Goal: Task Accomplishment & Management: Manage account settings

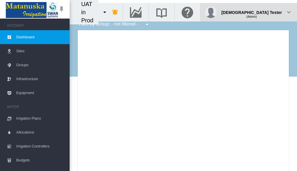
click at [268, 12] on div "(Admin)" at bounding box center [252, 15] width 61 height 6
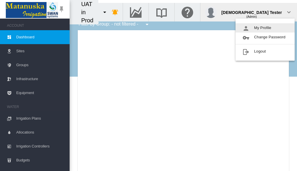
click at [266, 28] on button "My Profile" at bounding box center [265, 27] width 59 height 9
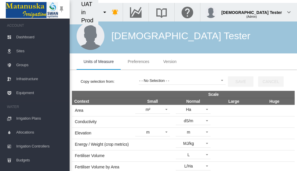
click at [139, 62] on span "Preferences" at bounding box center [138, 61] width 21 height 5
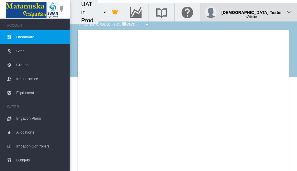
click at [268, 12] on div "(Admin)" at bounding box center [252, 15] width 61 height 6
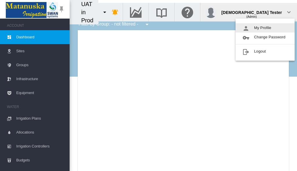
click at [266, 28] on button "My Profile" at bounding box center [265, 27] width 59 height 9
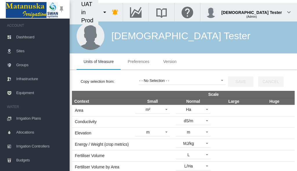
click at [139, 62] on span "Preferences" at bounding box center [138, 61] width 21 height 5
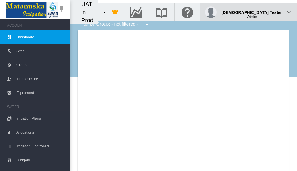
click at [268, 12] on div "(Admin)" at bounding box center [252, 15] width 61 height 6
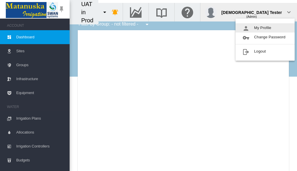
click at [266, 28] on button "My Profile" at bounding box center [265, 27] width 59 height 9
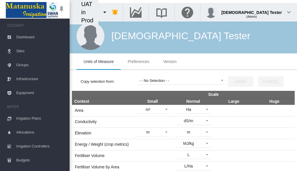
click at [139, 62] on span "Preferences" at bounding box center [138, 61] width 21 height 5
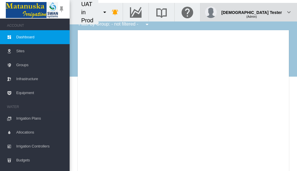
click at [268, 12] on div "(Admin)" at bounding box center [252, 15] width 61 height 6
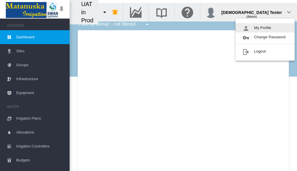
click at [266, 28] on button "My Profile" at bounding box center [265, 27] width 59 height 9
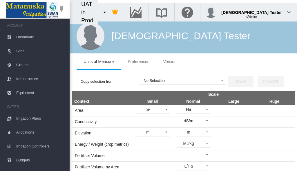
click at [139, 62] on span "Preferences" at bounding box center [138, 61] width 21 height 5
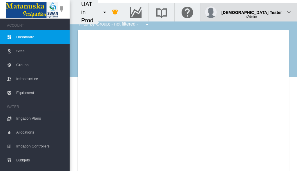
click at [268, 12] on div "(Admin)" at bounding box center [252, 15] width 61 height 6
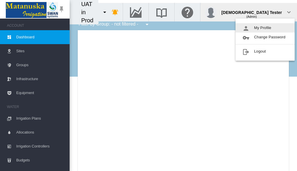
click at [266, 28] on button "My Profile" at bounding box center [265, 27] width 59 height 9
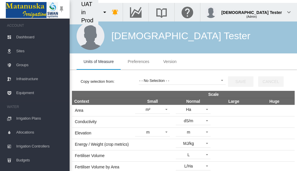
click at [139, 62] on span "Preferences" at bounding box center [138, 61] width 21 height 5
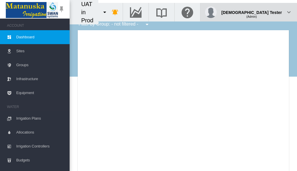
click at [268, 12] on div "(Admin)" at bounding box center [252, 15] width 61 height 6
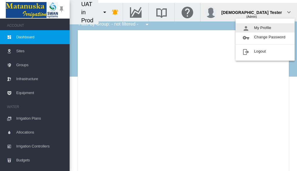
click at [266, 28] on button "My Profile" at bounding box center [265, 27] width 59 height 9
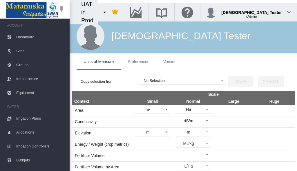
click at [139, 62] on span "Preferences" at bounding box center [138, 61] width 21 height 5
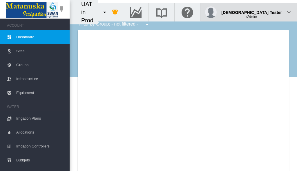
click at [268, 12] on div "(Admin)" at bounding box center [252, 15] width 61 height 6
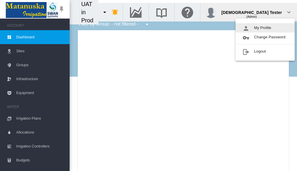
click at [266, 28] on button "My Profile" at bounding box center [265, 27] width 59 height 9
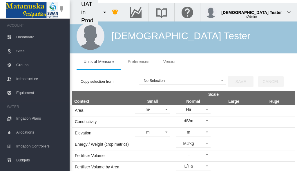
click at [139, 62] on span "Preferences" at bounding box center [138, 61] width 21 height 5
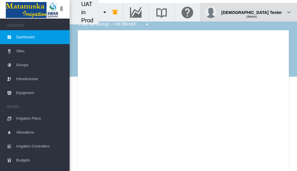
click at [268, 12] on div "(Admin)" at bounding box center [252, 15] width 61 height 6
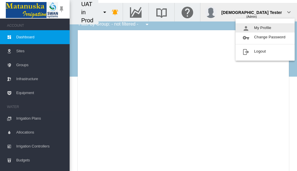
click at [266, 28] on button "My Profile" at bounding box center [265, 27] width 59 height 9
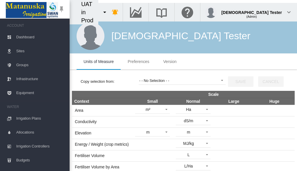
click at [139, 62] on span "Preferences" at bounding box center [138, 61] width 21 height 5
